Goal: Information Seeking & Learning: Learn about a topic

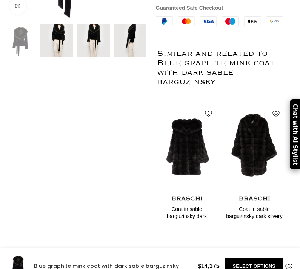
scroll to position [371, 0]
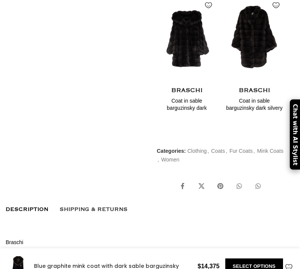
click at [0, 0] on img at bounding box center [0, 0] width 0 height 0
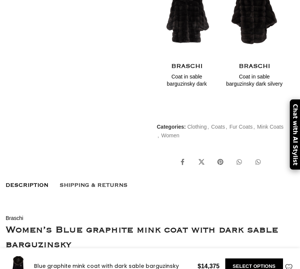
click at [0, 0] on img at bounding box center [0, 0] width 0 height 0
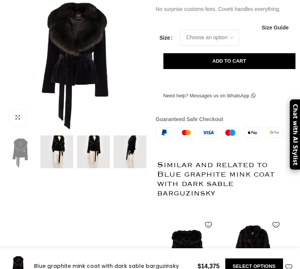
scroll to position [280, 0]
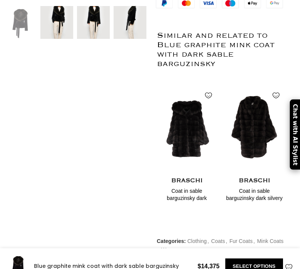
click at [67, 39] on img at bounding box center [56, 22] width 33 height 33
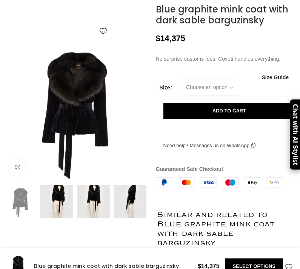
scroll to position [181, 0]
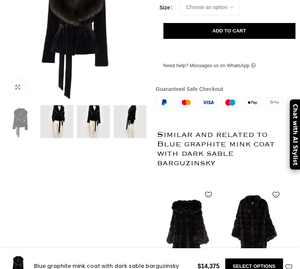
click at [65, 138] on img at bounding box center [56, 121] width 33 height 33
click at [72, 138] on img at bounding box center [56, 121] width 33 height 33
click at [94, 138] on img at bounding box center [93, 121] width 33 height 33
click at [106, 138] on img at bounding box center [93, 121] width 33 height 33
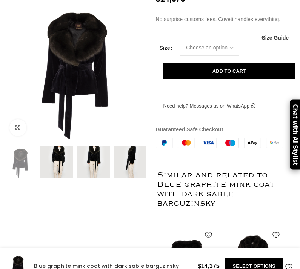
scroll to position [6, 0]
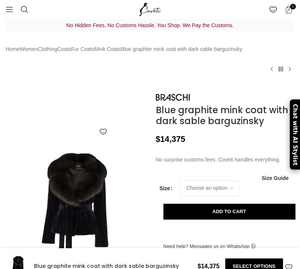
scroll to position [0, 157]
